Goal: Task Accomplishment & Management: Use online tool/utility

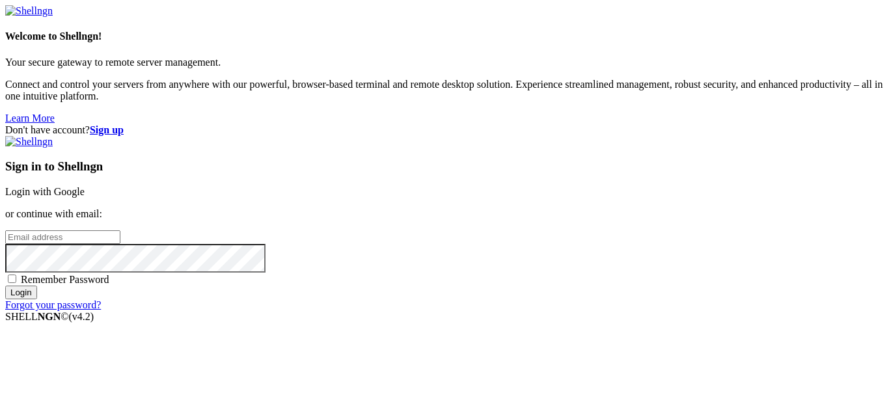
click at [85, 186] on link "Login with Google" at bounding box center [44, 191] width 79 height 11
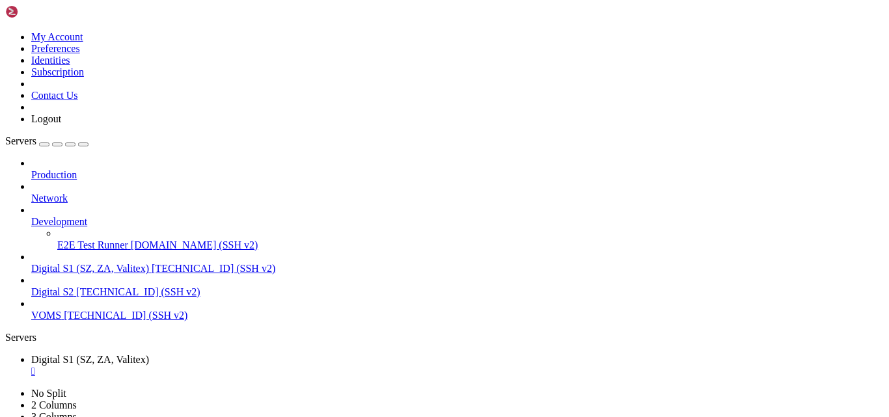
scroll to position [22, 0]
click at [74, 286] on span "Digital S2" at bounding box center [52, 291] width 42 height 11
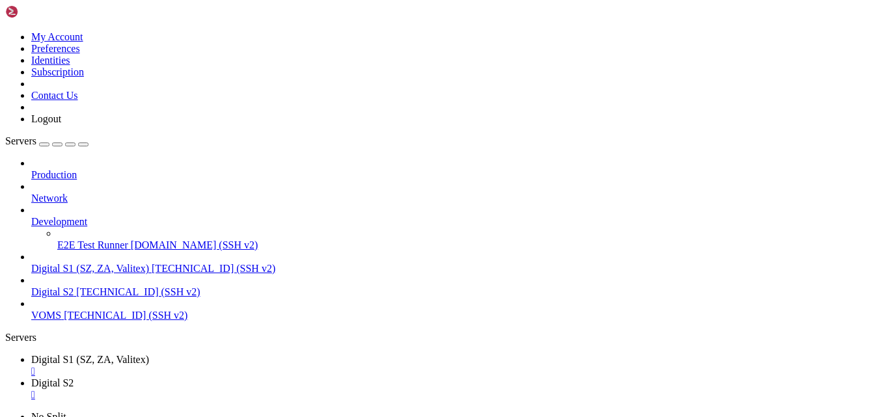
scroll to position [0, 0]
click at [272, 366] on div "" at bounding box center [457, 372] width 853 height 12
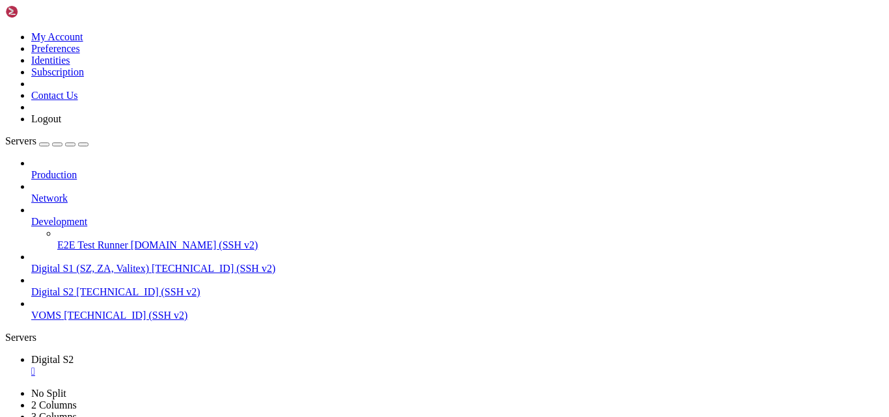
scroll to position [66, 0]
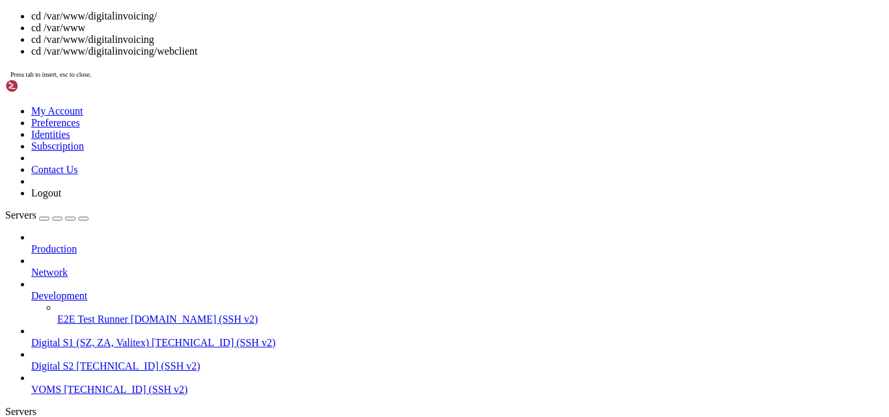
scroll to position [310, 0]
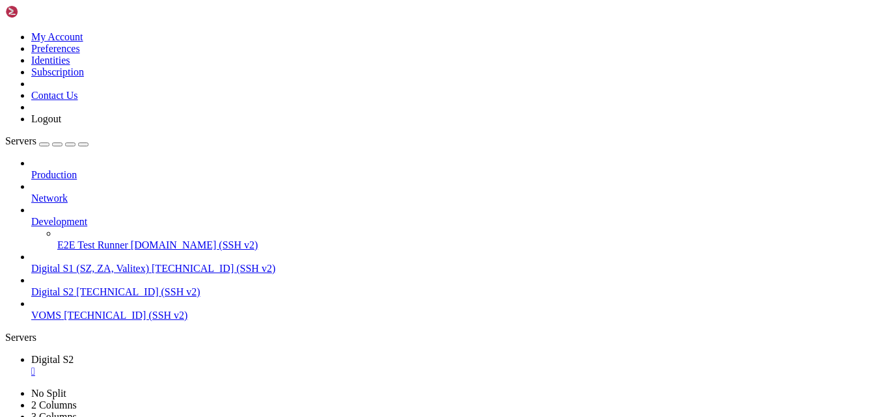
drag, startPoint x: 141, startPoint y: 874, endPoint x: 230, endPoint y: 875, distance: 89.2
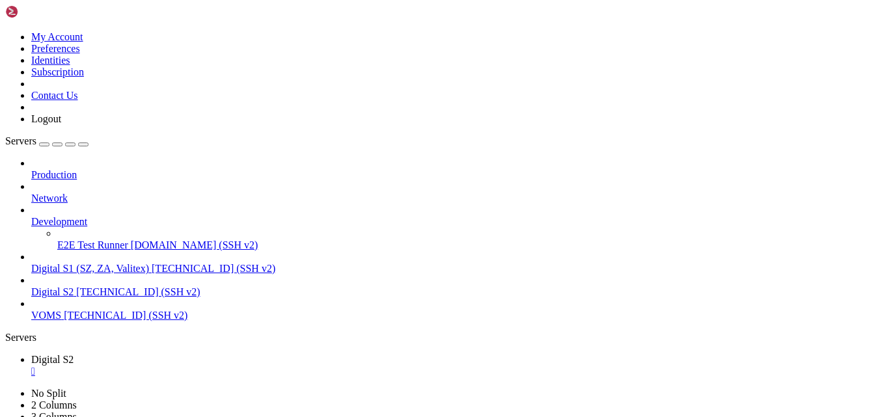
scroll to position [376, 0]
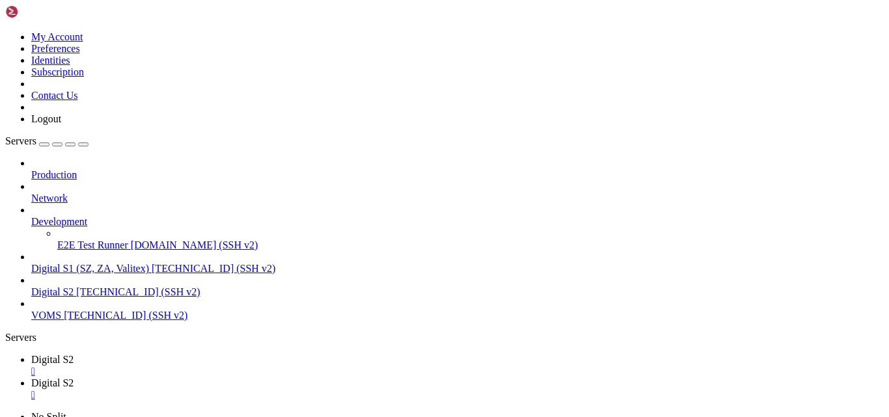
type input "/home/digital"
click at [86, 263] on span "Digital S1 (SZ, ZA, Valitex)" at bounding box center [90, 268] width 118 height 11
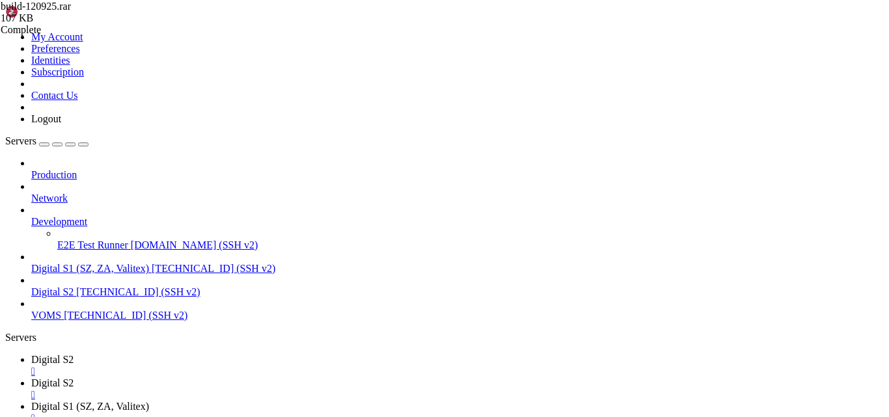
type input "/etc"
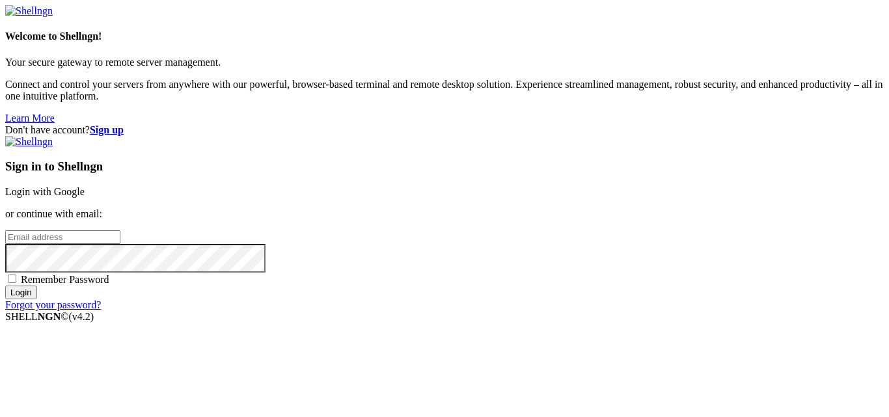
click at [85, 186] on link "Login with Google" at bounding box center [44, 191] width 79 height 11
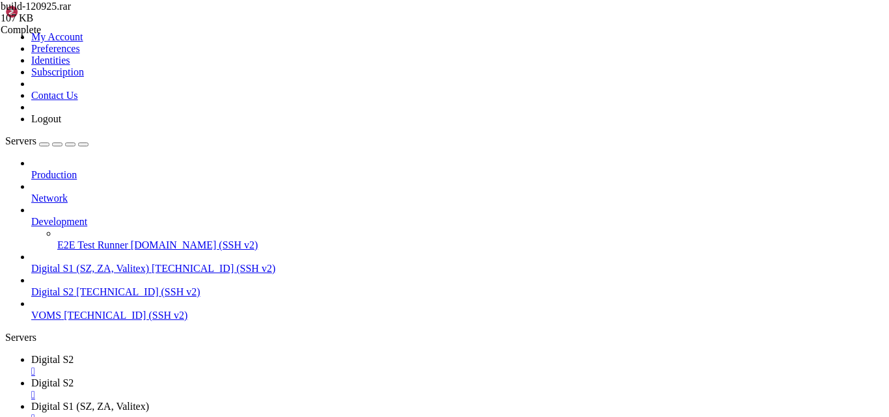
scroll to position [133, 0]
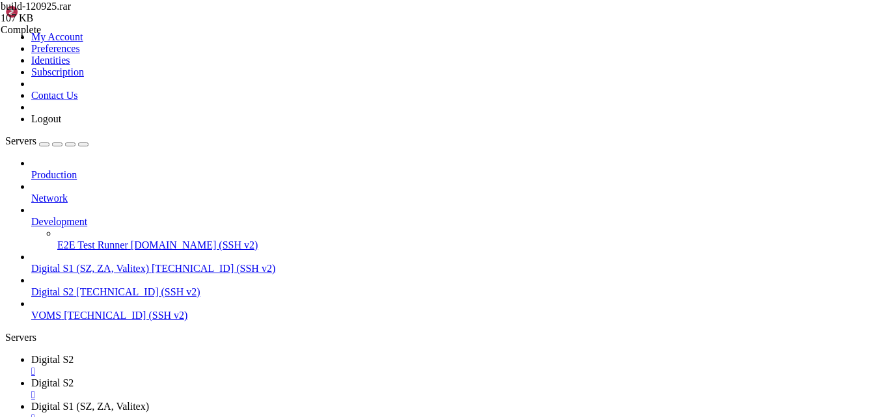
type input "/etc/nginx/sites-available"
type textarea "}"
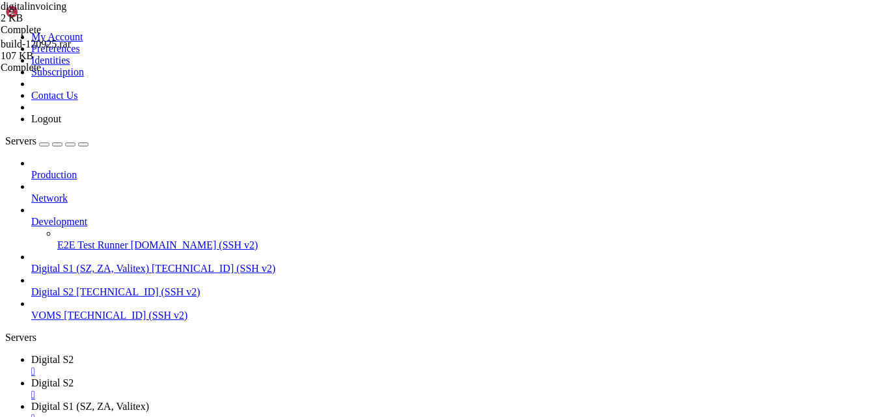
scroll to position [347, 0]
type textarea "server_name [DOMAIN_NAME] [DOMAIN_NAME] *.[DOMAIN_NAME];"
type textarea "if ($host = [DOMAIN_NAME]) {"
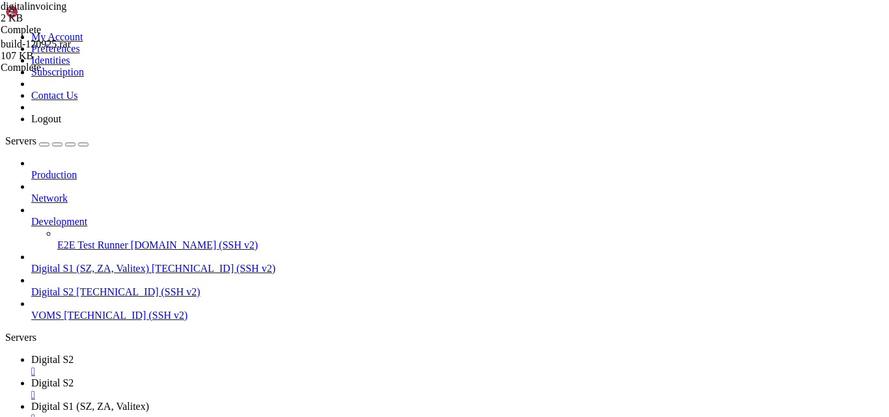
type textarea "if ($host = [DOMAIN_NAME]) {"
type textarea "}"
type input "za"
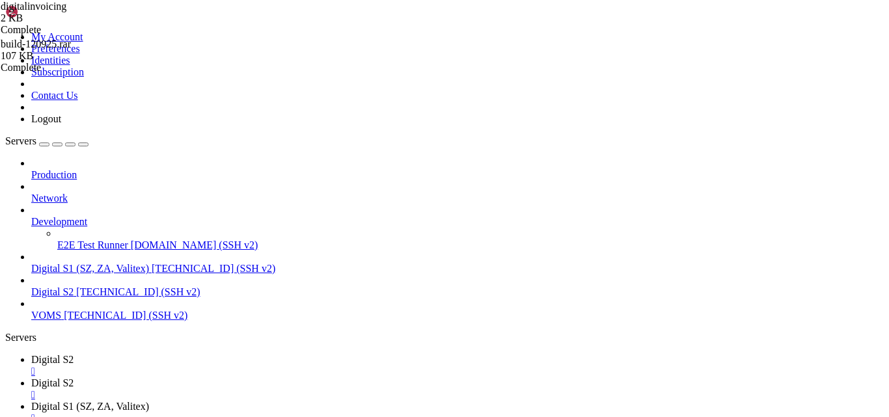
type textarea "server {"
click at [275, 378] on link "Digital S2 " at bounding box center [457, 389] width 853 height 23
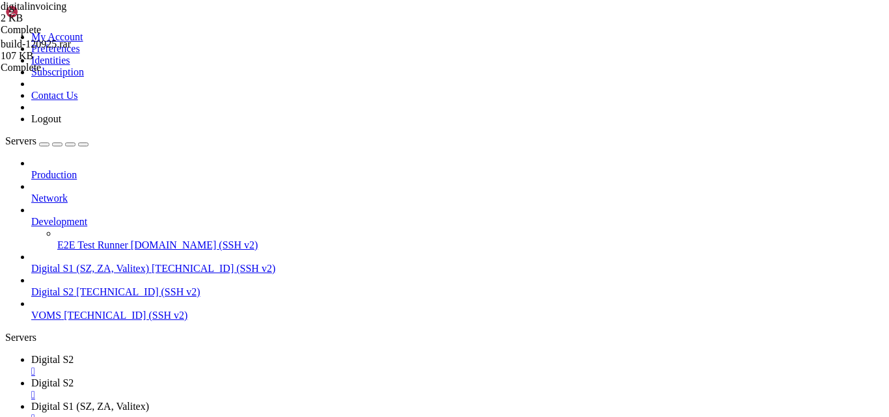
type input "/"
click at [212, 354] on link "Digital S2 " at bounding box center [457, 365] width 853 height 23
click at [318, 389] on div "" at bounding box center [457, 395] width 853 height 12
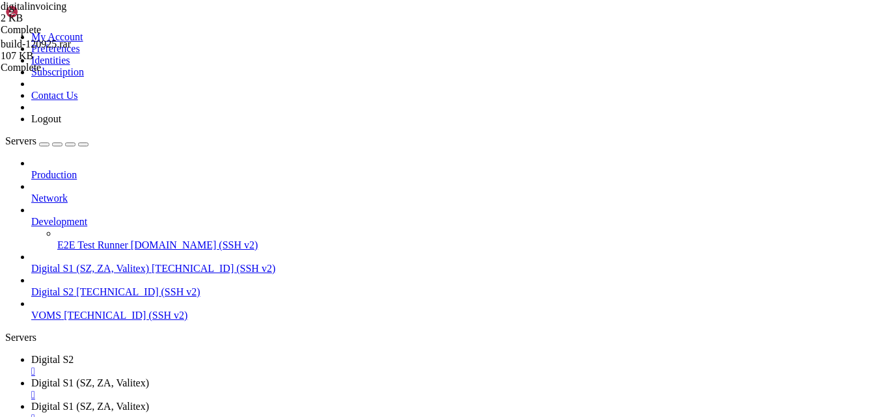
click at [113, 263] on span "Digital S1 (SZ, ZA, Valitex)" at bounding box center [90, 268] width 118 height 11
click at [218, 354] on link "Digital S2 " at bounding box center [457, 365] width 853 height 23
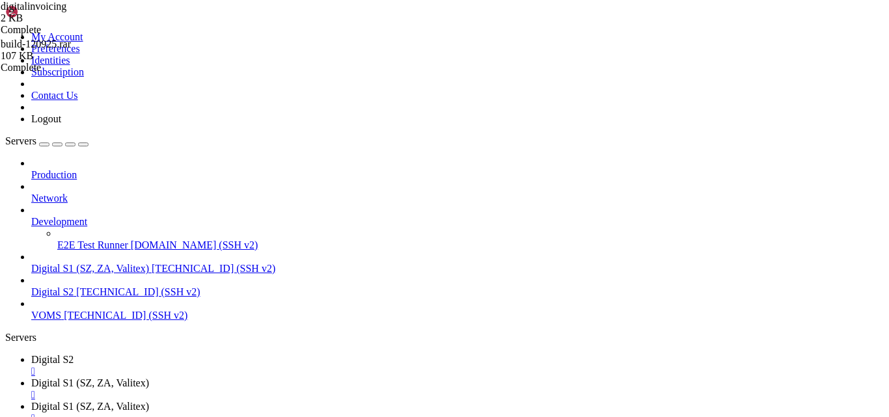
click at [99, 286] on span "[TECHNICAL_ID] (SSH v2)" at bounding box center [138, 291] width 124 height 11
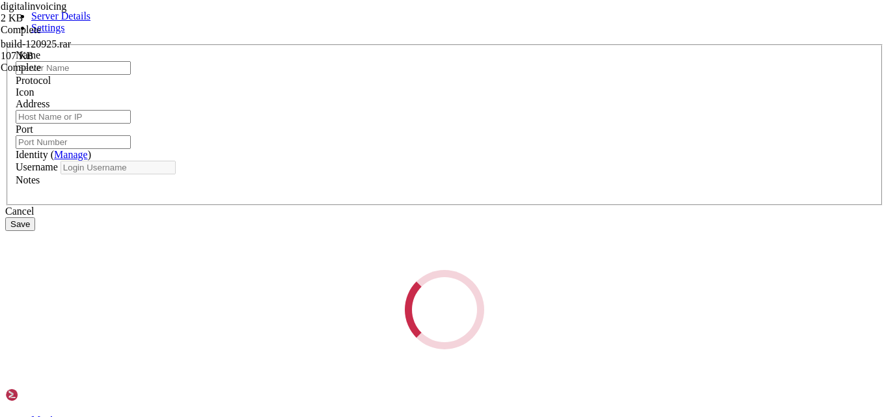
type input "Digital S2"
type input "[TECHNICAL_ID]"
type input "22"
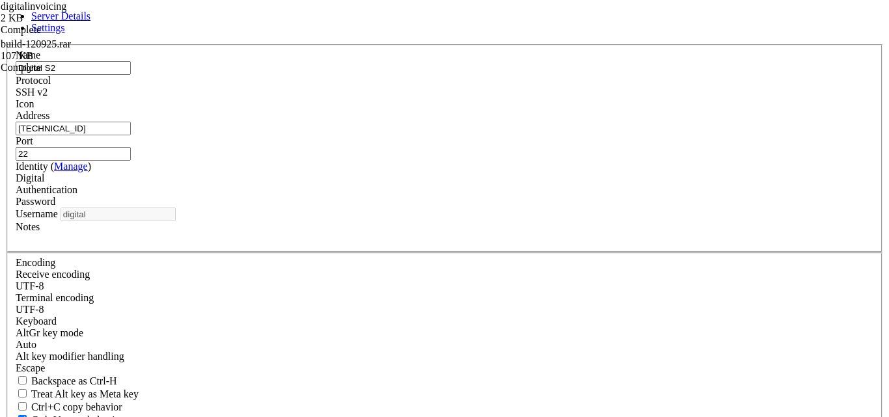
click at [376, 184] on div "Digital" at bounding box center [445, 179] width 858 height 12
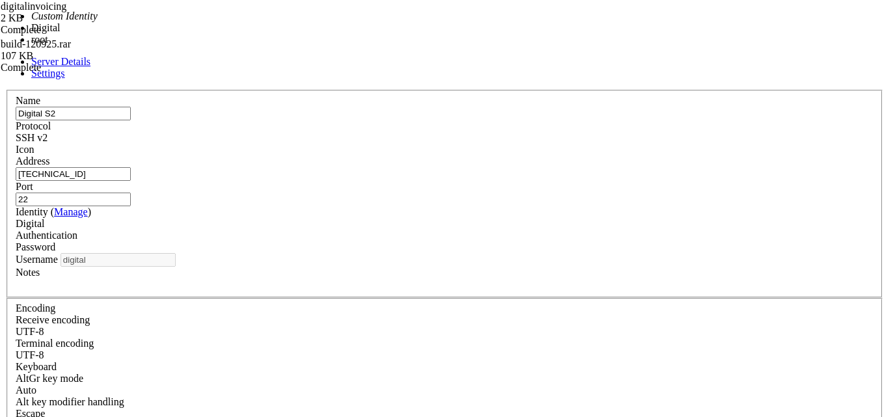
type input "root"
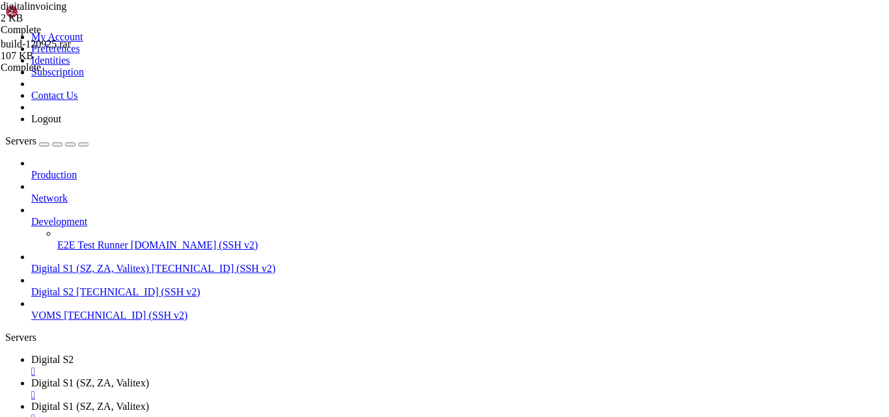
click at [235, 366] on div "" at bounding box center [457, 372] width 853 height 12
click at [74, 286] on span "Digital S2" at bounding box center [52, 291] width 42 height 11
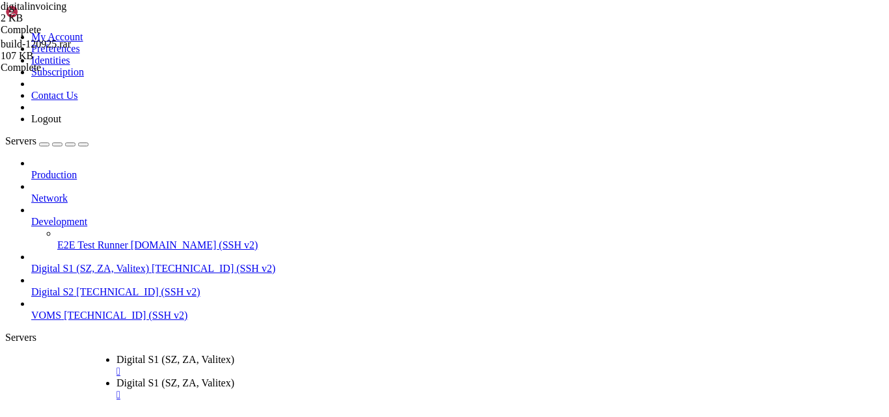
drag, startPoint x: 462, startPoint y: 14, endPoint x: 182, endPoint y: 0, distance: 281.0
click at [182, 401] on link "Digital S2 " at bounding box center [183, 412] width 853 height 23
drag, startPoint x: 441, startPoint y: 14, endPoint x: 203, endPoint y: 21, distance: 237.7
click at [203, 401] on link "Digital S2 " at bounding box center [220, 412] width 853 height 23
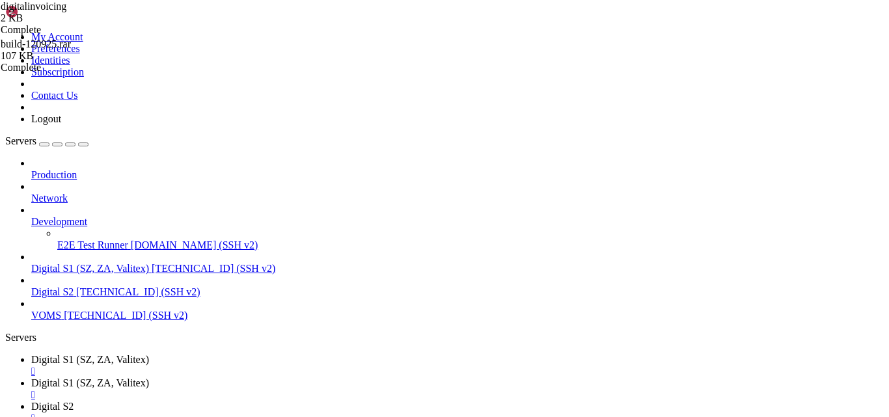
click at [74, 286] on span "Digital S2" at bounding box center [52, 291] width 42 height 11
click at [480, 413] on div "" at bounding box center [457, 419] width 853 height 12
click at [74, 401] on span "Digital S2" at bounding box center [52, 406] width 42 height 11
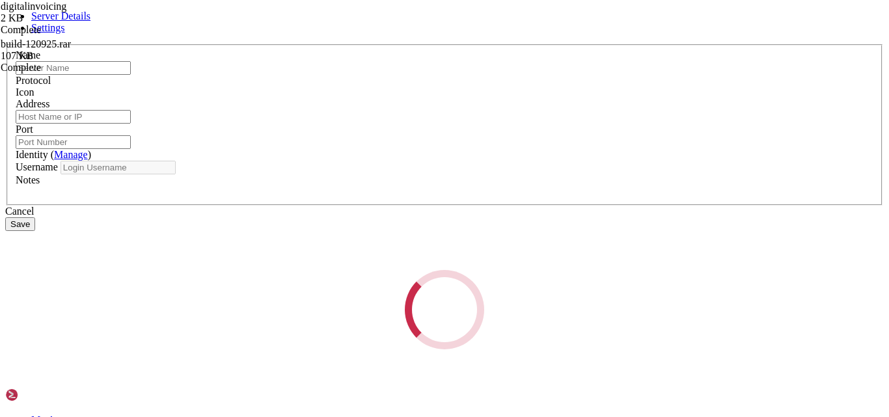
type input "Digital S2"
type input "[TECHNICAL_ID]"
type input "22"
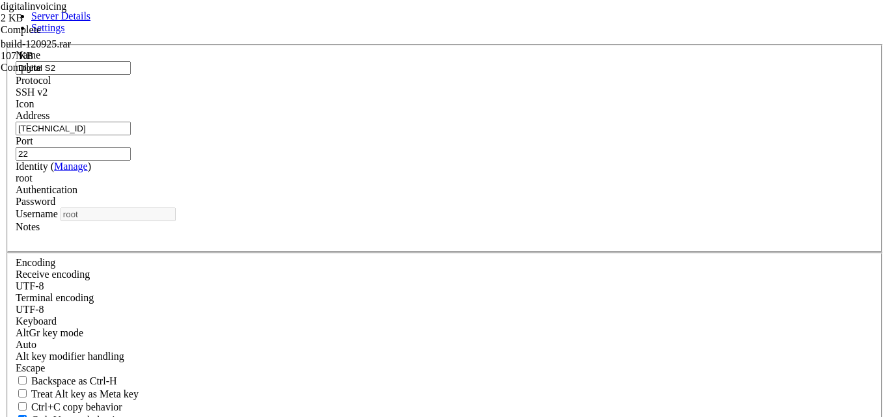
click at [630, 242] on div "Name Digital S2 Protocol SSH v2 Icon Address [TECHNICAL_ID] ( Manage )" at bounding box center [444, 271] width 879 height 454
click at [412, 184] on div "Identity ( Manage ) root" at bounding box center [445, 172] width 858 height 23
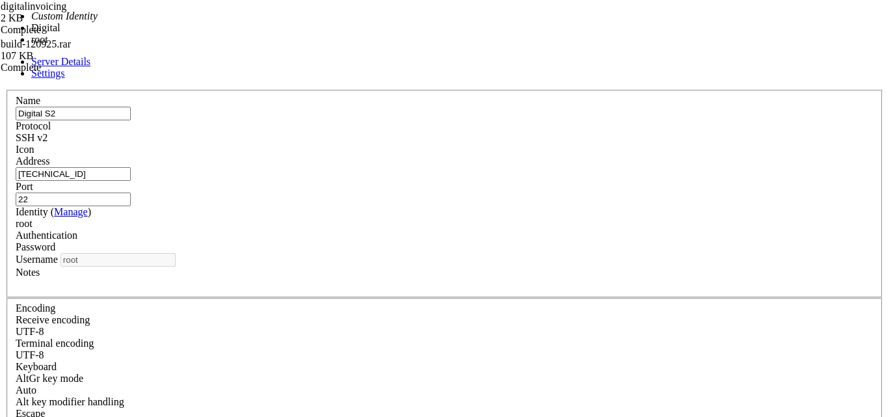
click at [380, 218] on div "root" at bounding box center [445, 224] width 858 height 12
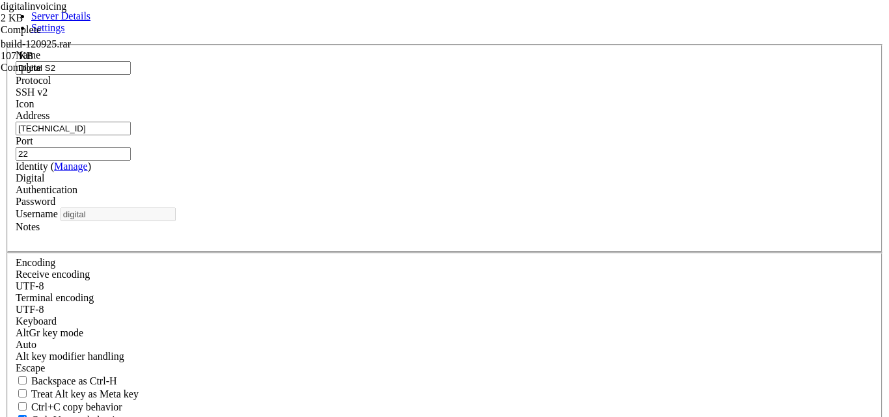
click at [382, 184] on div "Digital" at bounding box center [445, 179] width 858 height 12
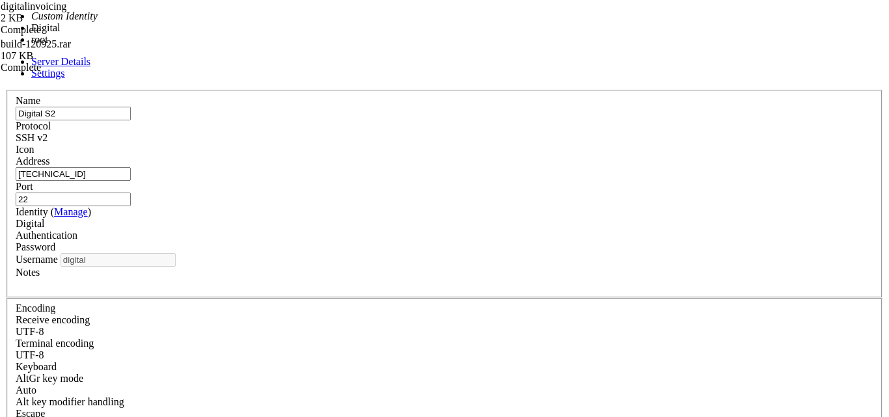
type input "root"
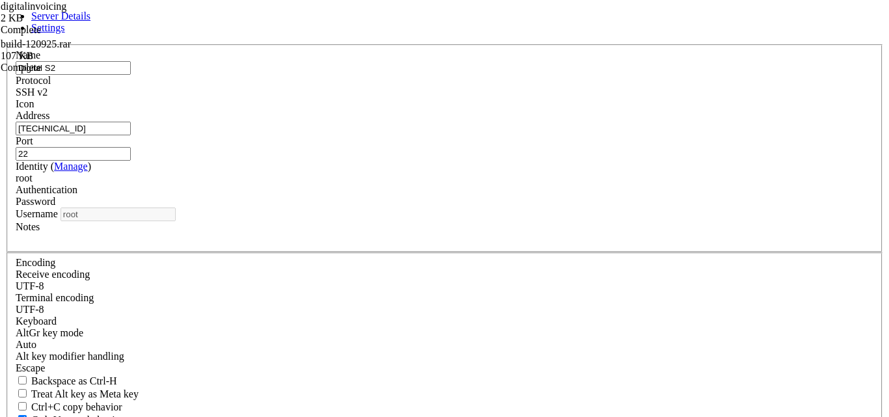
click at [488, 208] on div "Password" at bounding box center [445, 202] width 858 height 12
click at [500, 208] on div "Password" at bounding box center [445, 202] width 858 height 12
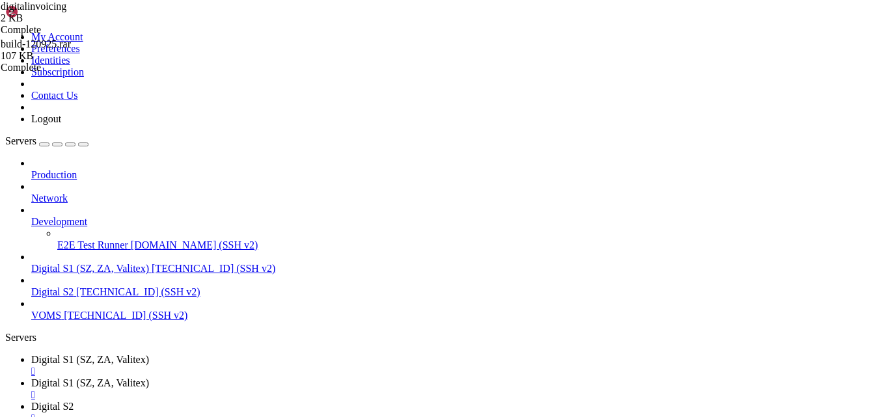
click at [5, 31] on icon at bounding box center [5, 31] width 0 height 0
click at [70, 66] on link "Identities" at bounding box center [50, 60] width 39 height 11
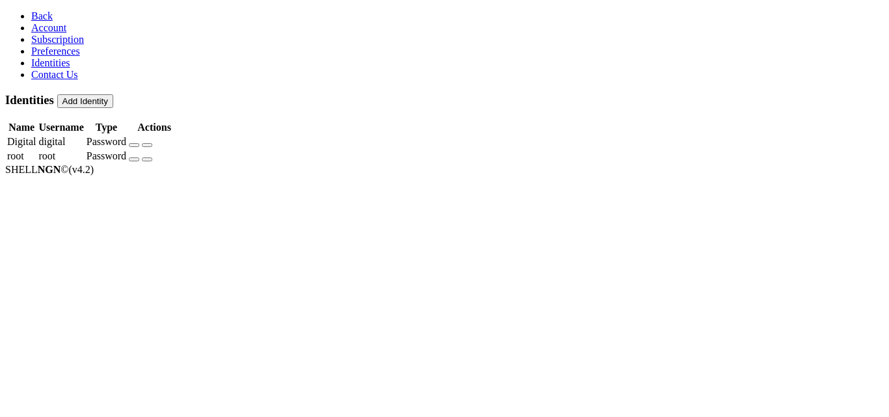
click at [139, 158] on button "button" at bounding box center [134, 160] width 10 height 4
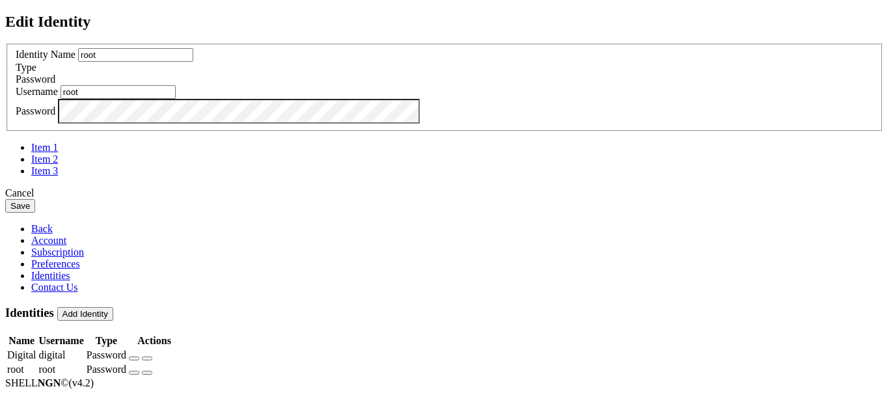
click at [522, 199] on div "Cancel" at bounding box center [444, 194] width 879 height 12
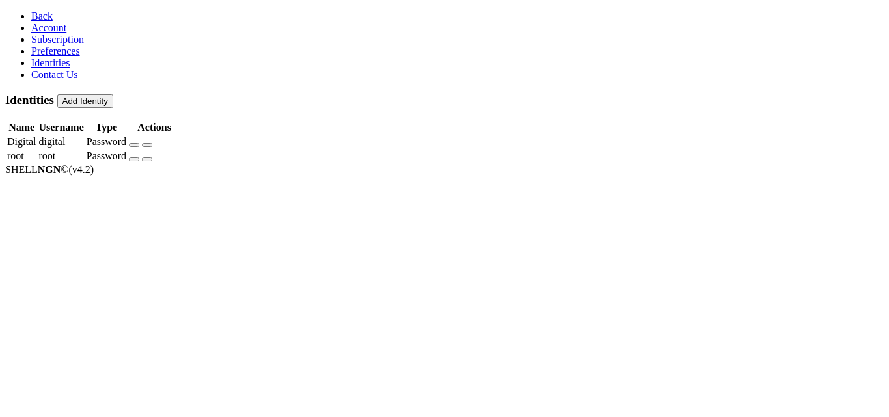
click at [66, 33] on link "Account" at bounding box center [48, 27] width 35 height 11
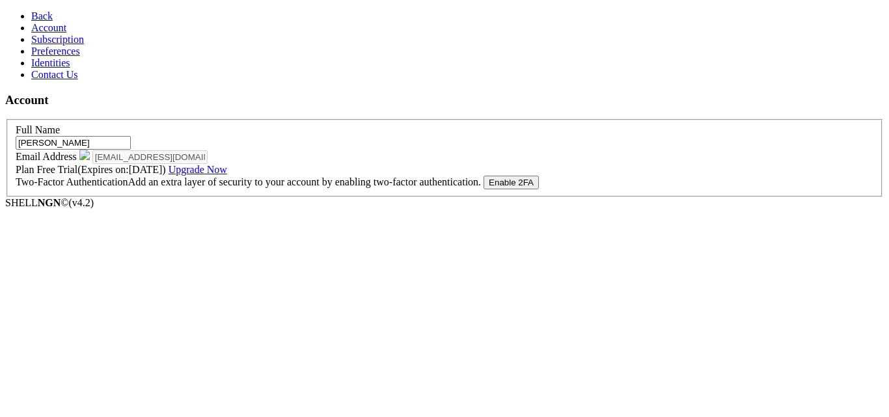
click at [53, 20] on link "Back" at bounding box center [41, 15] width 21 height 11
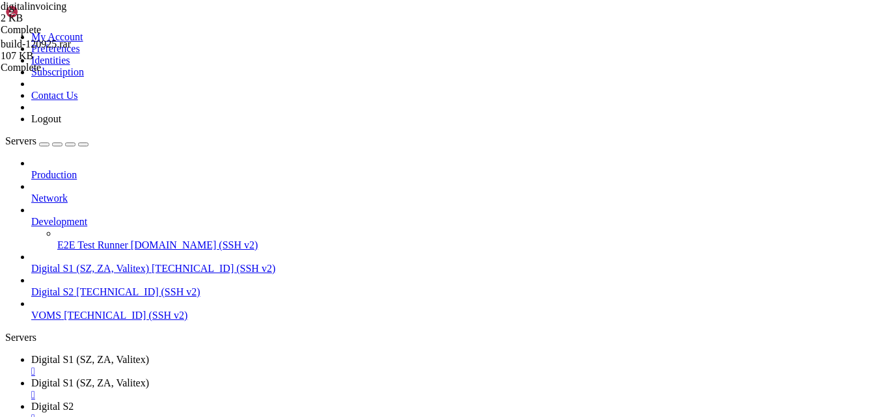
scroll to position [188, 0]
click at [98, 286] on span "[TECHNICAL_ID] (SSH v2)" at bounding box center [138, 291] width 124 height 11
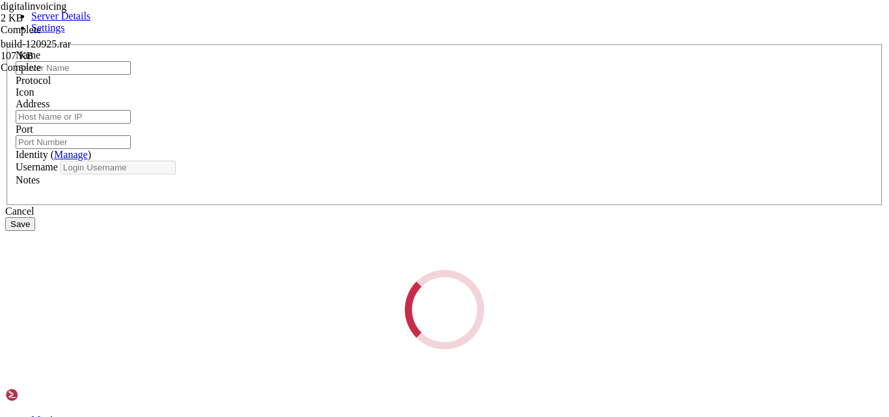
type input "Digital S2"
type input "[TECHNICAL_ID]"
type input "22"
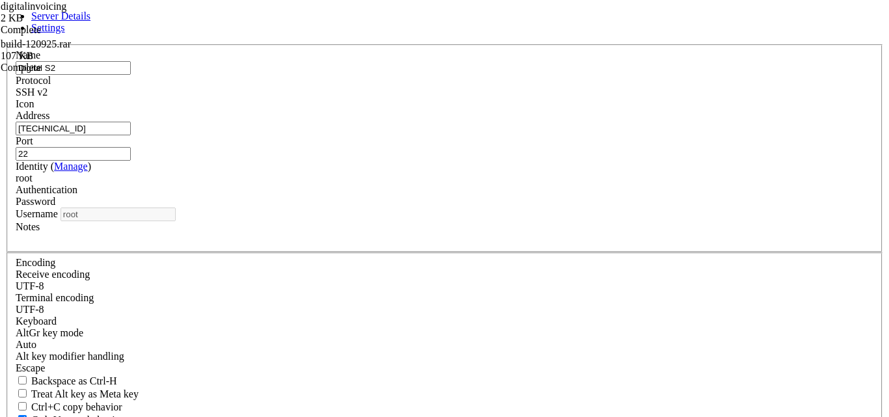
click at [408, 184] on div "root" at bounding box center [445, 179] width 858 height 12
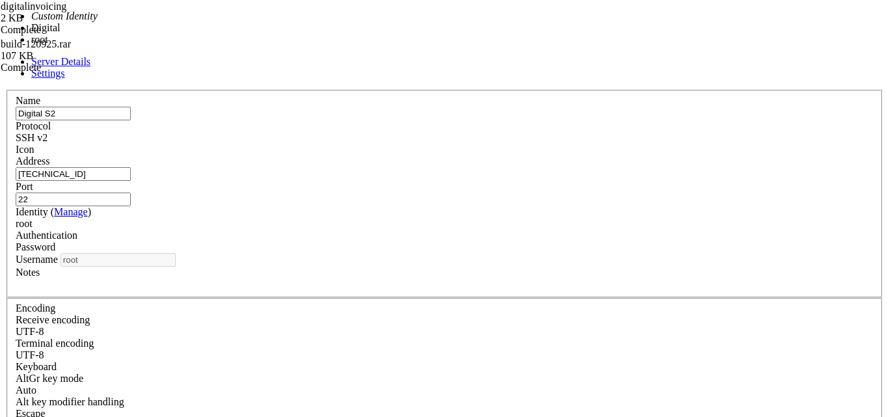
type input "digital"
click at [376, 218] on div "Digital" at bounding box center [445, 224] width 858 height 12
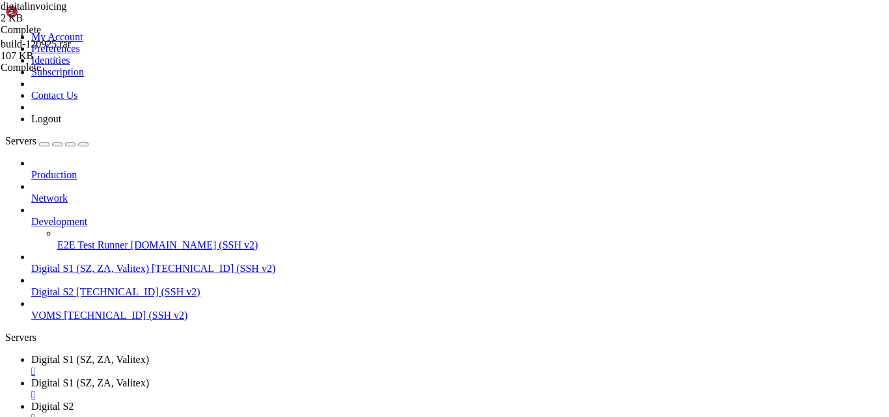
click at [479, 413] on div "" at bounding box center [457, 419] width 853 height 12
click at [74, 286] on span "Digital S2" at bounding box center [52, 291] width 42 height 11
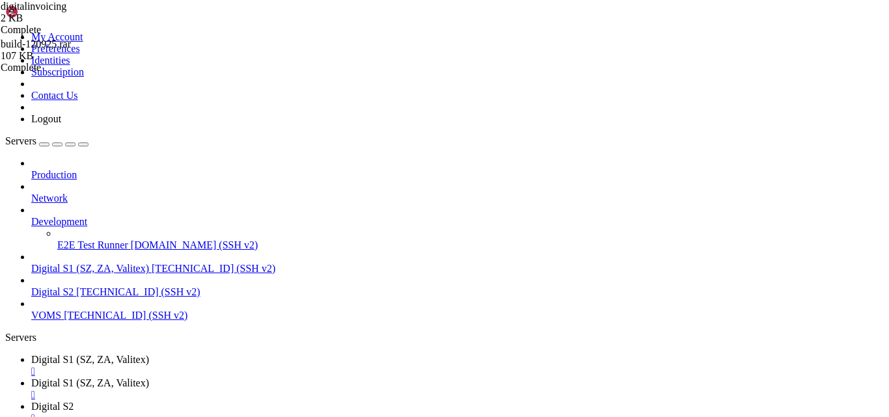
scroll to position [55, 0]
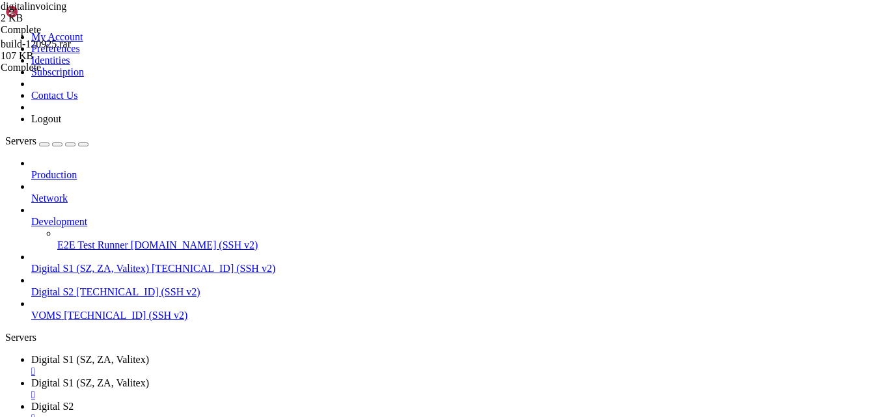
type input "/home"
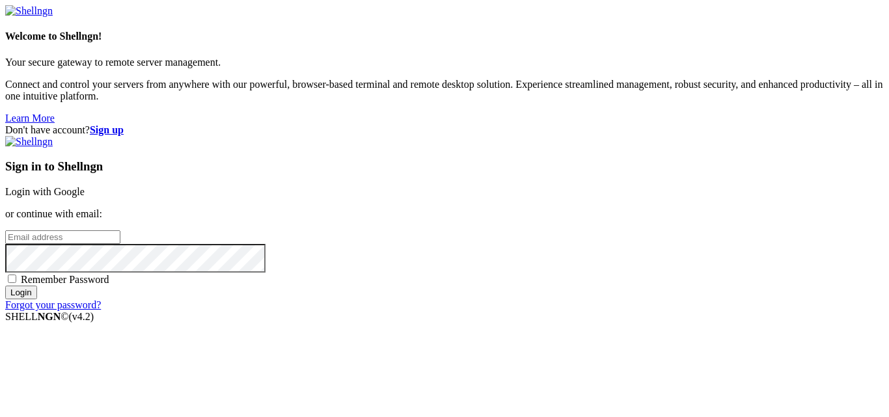
click at [85, 186] on link "Login with Google" at bounding box center [44, 191] width 79 height 11
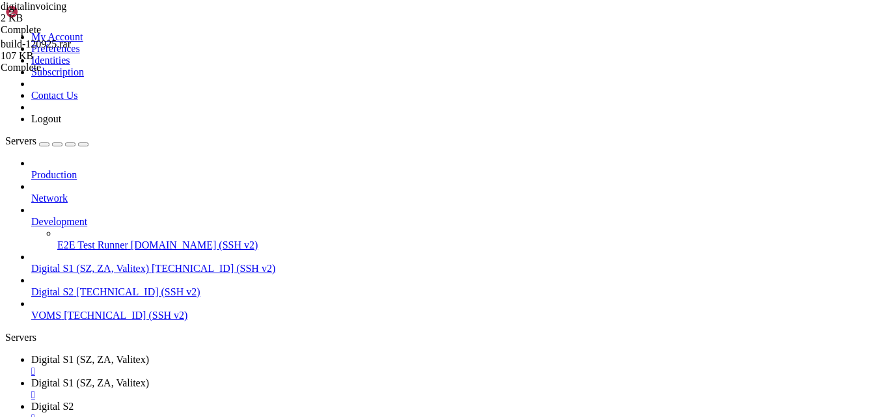
scroll to position [66, 0]
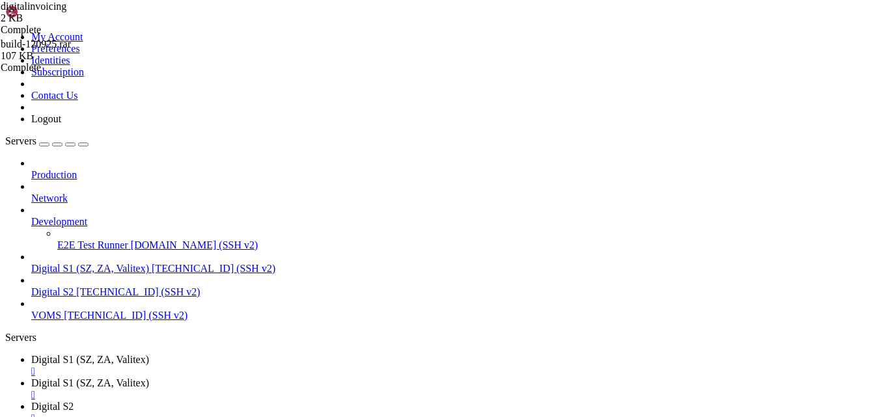
click at [74, 401] on span "Digital S2" at bounding box center [52, 406] width 42 height 11
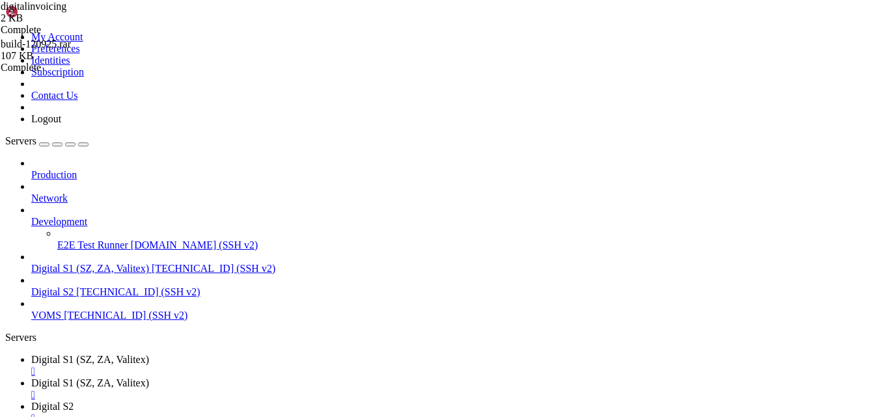
drag, startPoint x: 300, startPoint y: 85, endPoint x: 268, endPoint y: 100, distance: 34.9
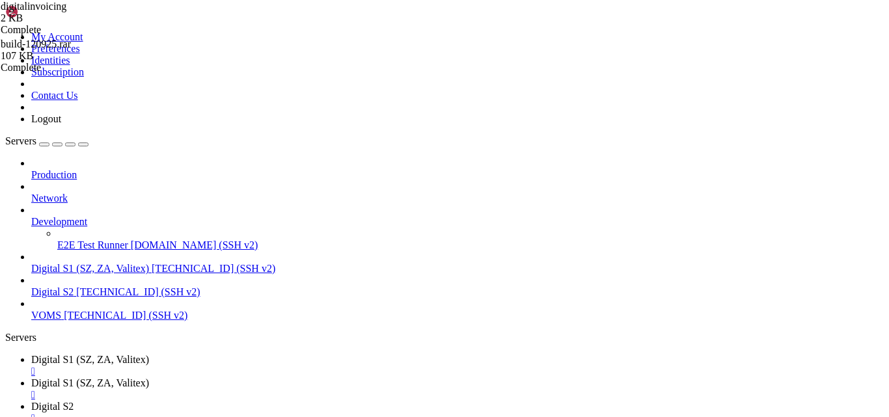
click at [428, 401] on link "Digital S2 " at bounding box center [457, 412] width 853 height 23
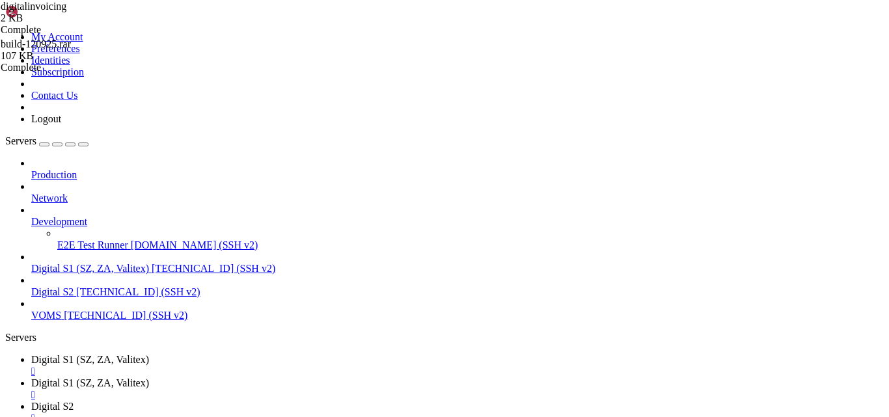
type input "/var/www/digitalinvoicing"
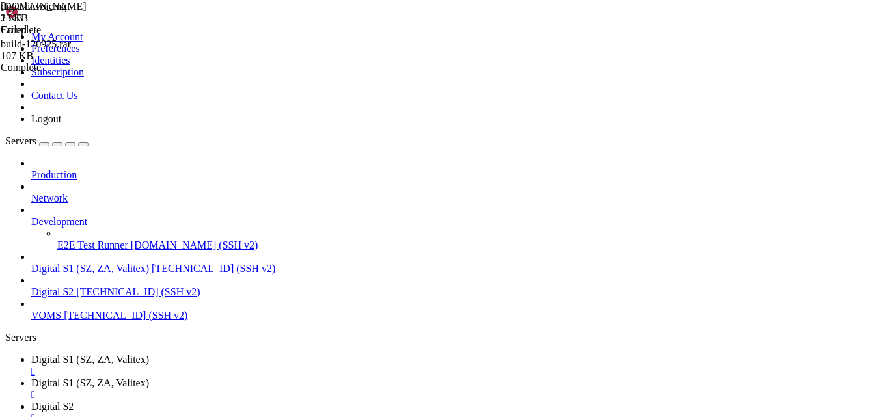
click at [131, 36] on div "Failed" at bounding box center [66, 30] width 130 height 12
click at [74, 401] on span "Digital S2" at bounding box center [52, 406] width 42 height 11
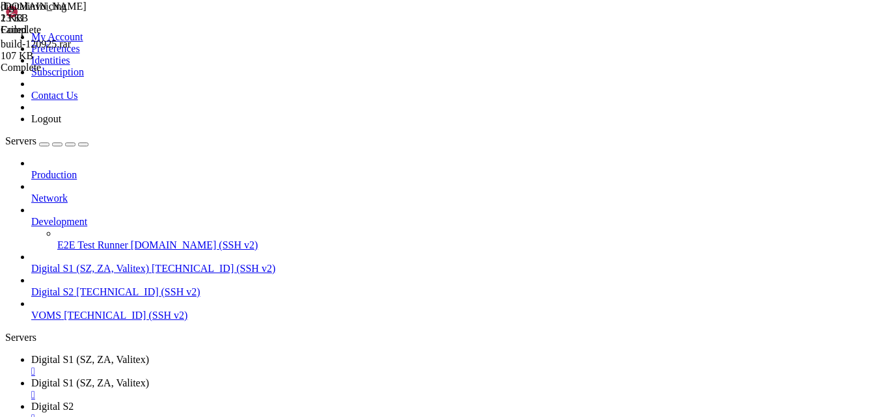
scroll to position [155, 0]
drag, startPoint x: 244, startPoint y: 1386, endPoint x: 91, endPoint y: 1436, distance: 161.4
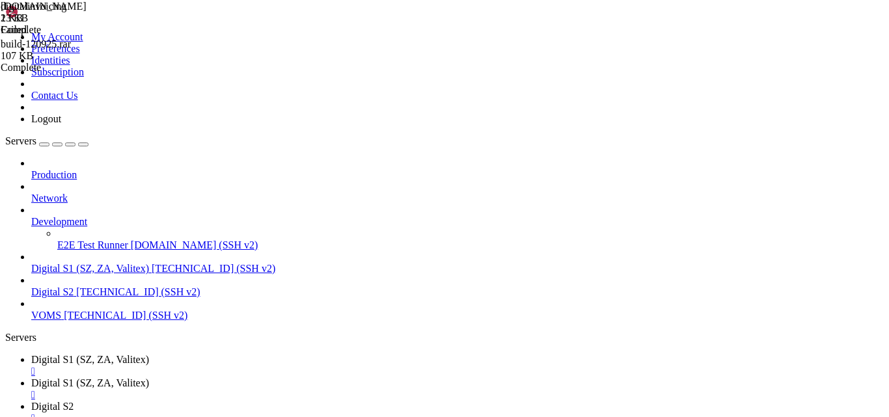
click at [481, 413] on div "" at bounding box center [457, 419] width 853 height 12
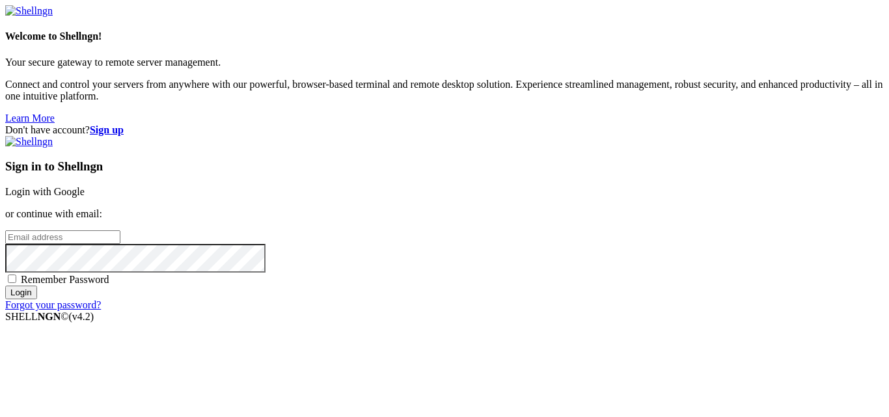
click at [85, 186] on link "Login with Google" at bounding box center [44, 191] width 79 height 11
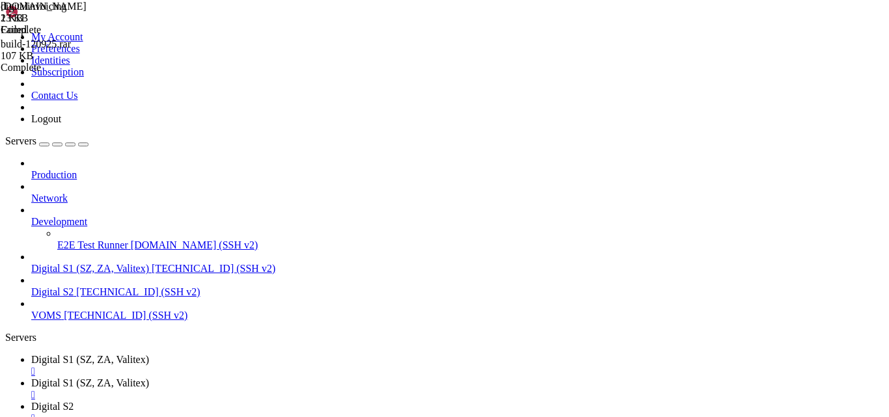
scroll to position [188, 0]
click at [74, 401] on span "Digital S2" at bounding box center [52, 406] width 42 height 11
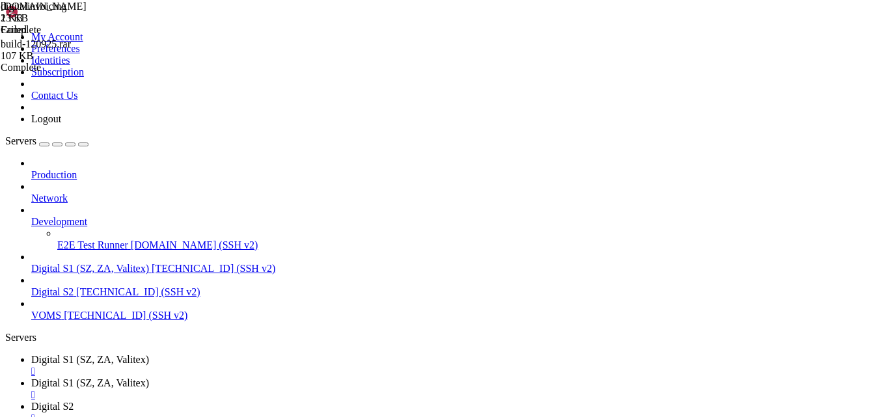
type input "/var/www/digitalinvoicing"
